Goal: Information Seeking & Learning: Learn about a topic

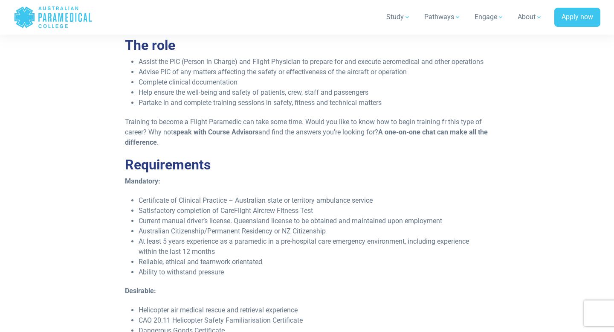
scroll to position [361, 0]
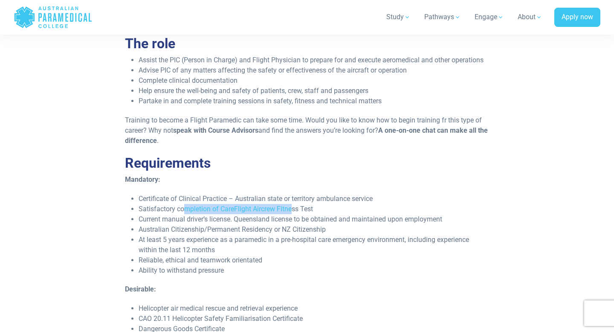
drag, startPoint x: 187, startPoint y: 199, endPoint x: 290, endPoint y: 197, distance: 103.6
click at [292, 204] on li "Satisfactory completion of CareFlight Aircrew Fitness Test" at bounding box center [314, 209] width 350 height 10
click at [356, 204] on li "Satisfactory completion of CareFlight Aircrew Fitness Test" at bounding box center [314, 209] width 350 height 10
drag, startPoint x: 191, startPoint y: 207, endPoint x: 285, endPoint y: 212, distance: 93.5
click at [285, 214] on li "Current manual driver’s license. Queensland license to be obtained and maintain…" at bounding box center [314, 219] width 350 height 10
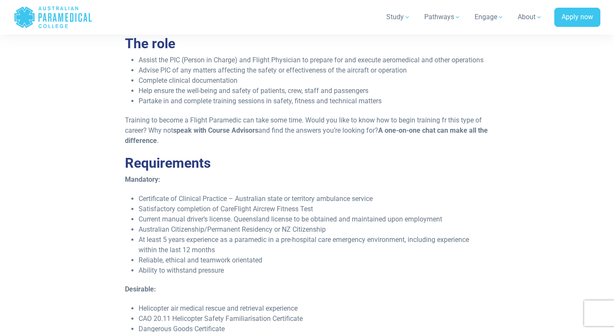
click at [307, 235] on li "At least 5 years experience as a paramedic in a pre-hospital care emergency env…" at bounding box center [314, 245] width 350 height 20
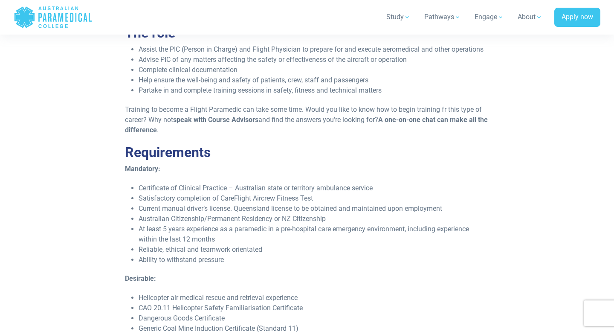
scroll to position [373, 0]
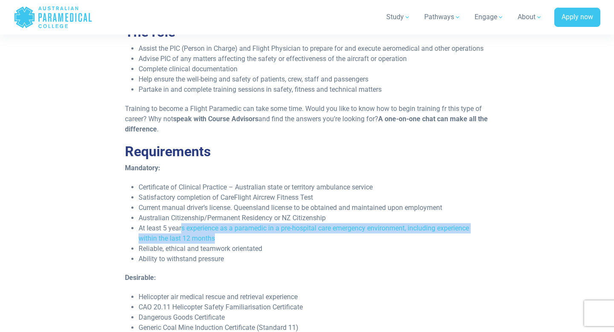
drag, startPoint x: 182, startPoint y: 219, endPoint x: 290, endPoint y: 232, distance: 108.6
click at [290, 232] on li "At least 5 years experience as a paramedic in a pre-hospital care emergency env…" at bounding box center [314, 233] width 350 height 20
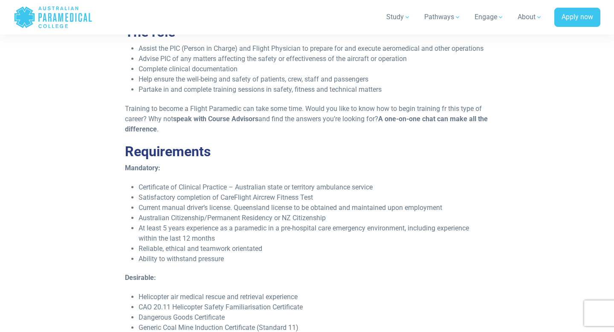
click at [306, 243] on li "Reliable, ethical and teamwork orientated" at bounding box center [314, 248] width 350 height 10
drag, startPoint x: 151, startPoint y: 218, endPoint x: 227, endPoint y: 218, distance: 75.9
click at [227, 223] on li "At least 5 years experience as a paramedic in a pre-hospital care emergency env…" at bounding box center [314, 233] width 350 height 20
click at [258, 226] on li "At least 5 years experience as a paramedic in a pre-hospital care emergency env…" at bounding box center [314, 233] width 350 height 20
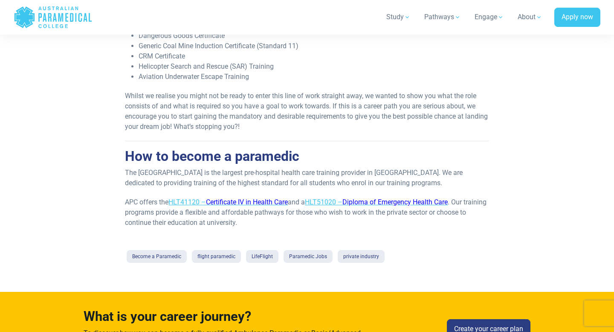
scroll to position [655, 0]
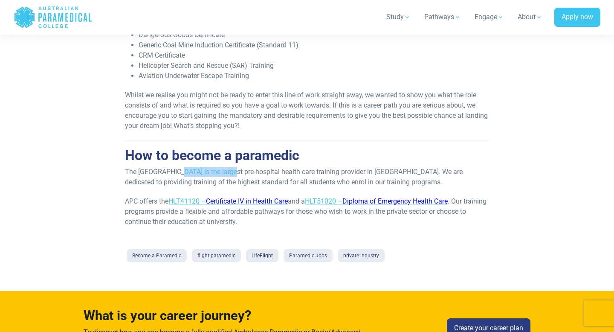
drag, startPoint x: 176, startPoint y: 163, endPoint x: 231, endPoint y: 162, distance: 55.0
click at [231, 167] on p "The [GEOGRAPHIC_DATA] is the largest pre-hospital health care training provider…" at bounding box center [307, 177] width 364 height 20
click at [284, 167] on p "The [GEOGRAPHIC_DATA] is the largest pre-hospital health care training provider…" at bounding box center [307, 177] width 364 height 20
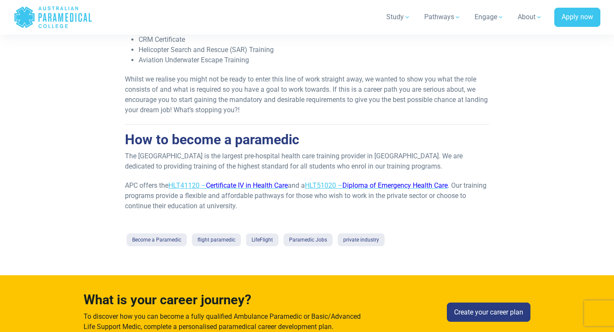
scroll to position [672, 0]
